Goal: Answer question/provide support: Answer question/provide support

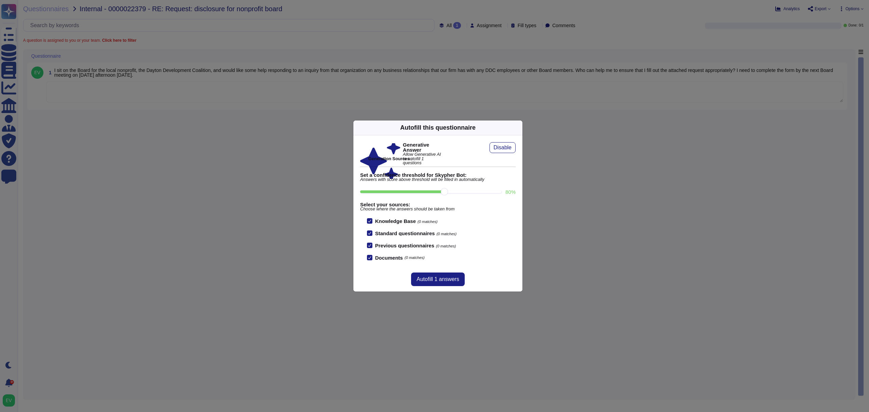
click at [518, 128] on icon at bounding box center [518, 128] width 0 height 0
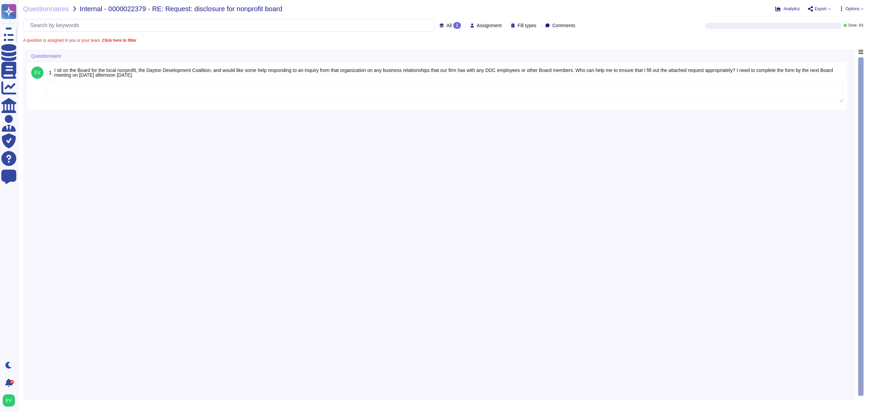
click at [126, 88] on textarea at bounding box center [444, 91] width 797 height 21
click at [116, 95] on textarea at bounding box center [444, 91] width 797 height 21
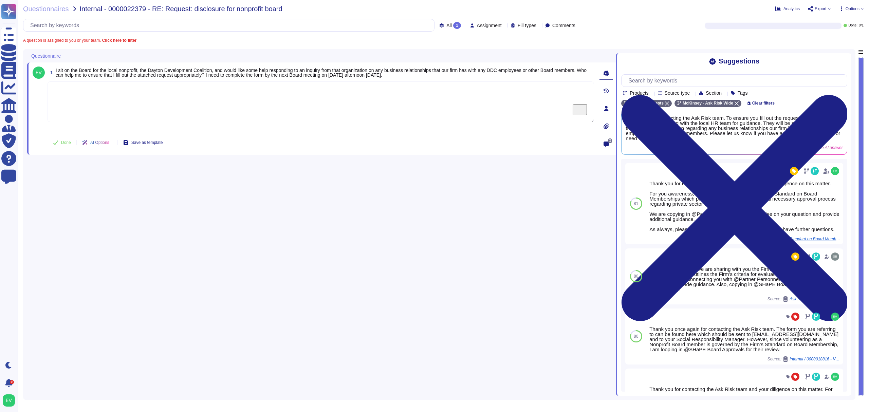
paste textarea "Apologies for the delay in getting back to you. Based on our search with the Co…"
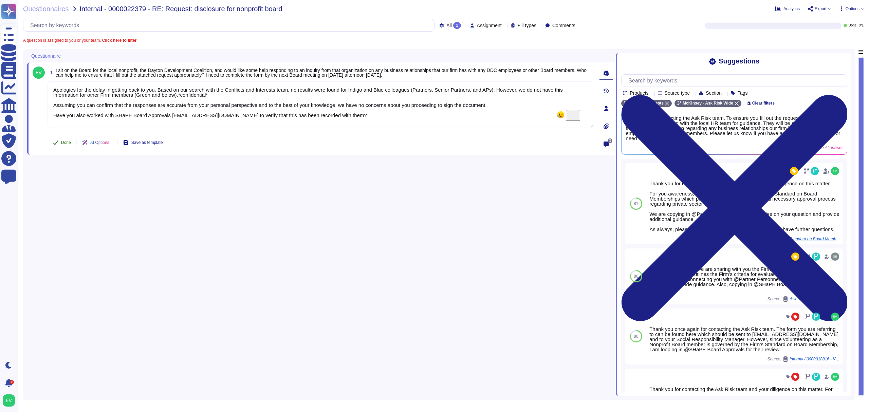
type textarea "Apologies for the delay in getting back to you. Based on our search with the Co…"
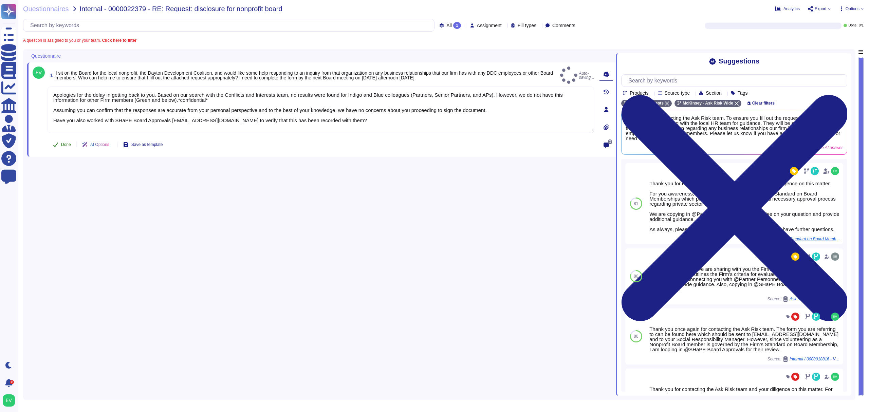
click at [64, 138] on button "Done" at bounding box center [62, 145] width 29 height 14
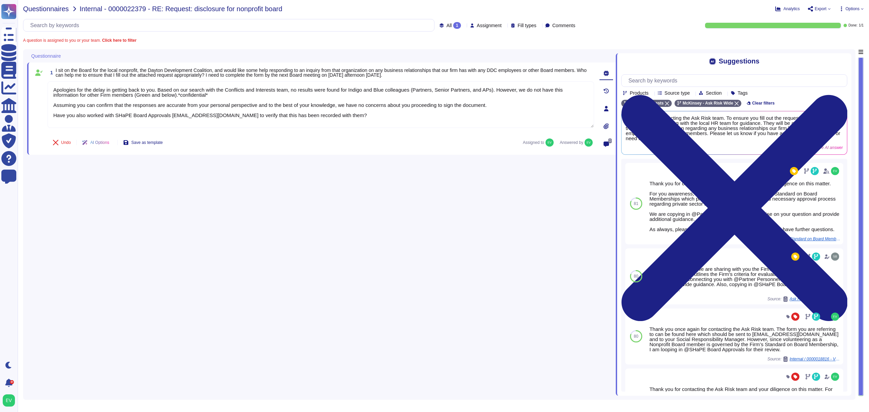
click at [46, 10] on span "Questionnaires" at bounding box center [46, 8] width 46 height 7
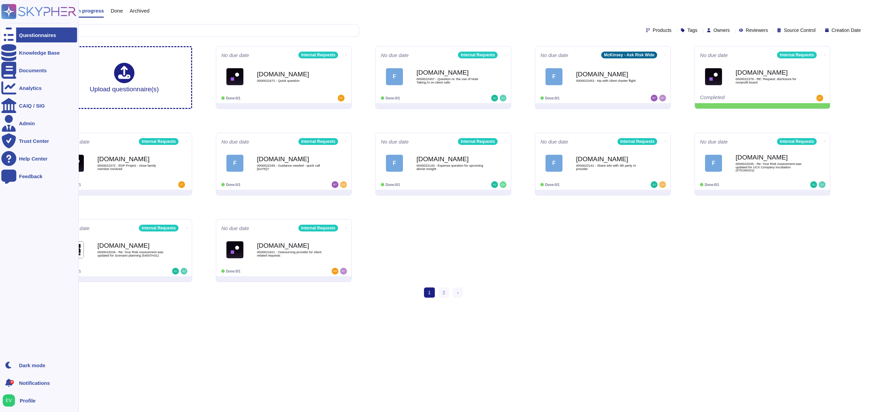
click at [10, 11] on icon at bounding box center [8, 11] width 13 height 13
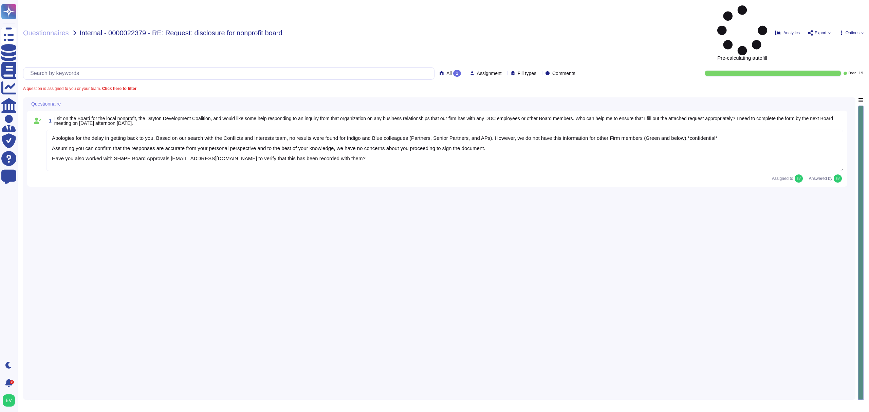
type textarea "Apologies for the delay in getting back to you. Based on our search with the Co…"
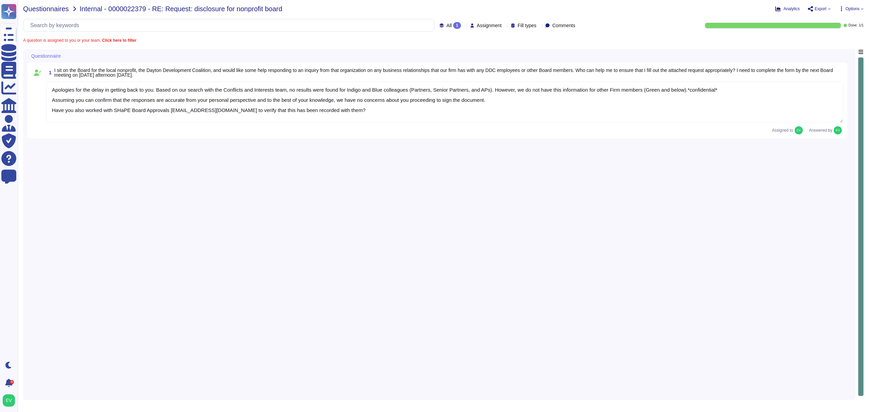
click at [40, 7] on span "Questionnaires" at bounding box center [46, 8] width 46 height 7
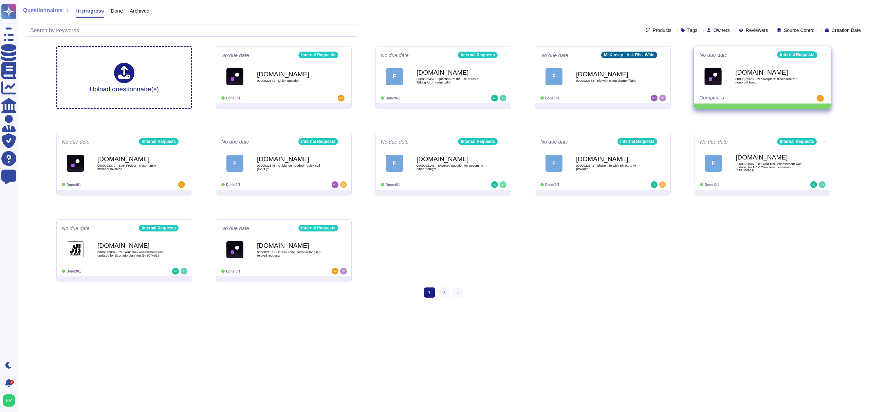
click at [824, 57] on span at bounding box center [825, 53] width 3 height 7
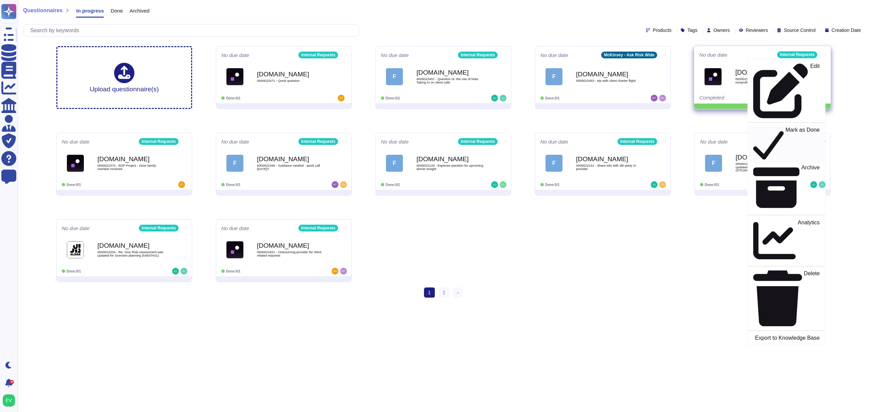
click at [785, 127] on p "Mark as Done" at bounding box center [802, 144] width 34 height 35
